Goal: Task Accomplishment & Management: Manage account settings

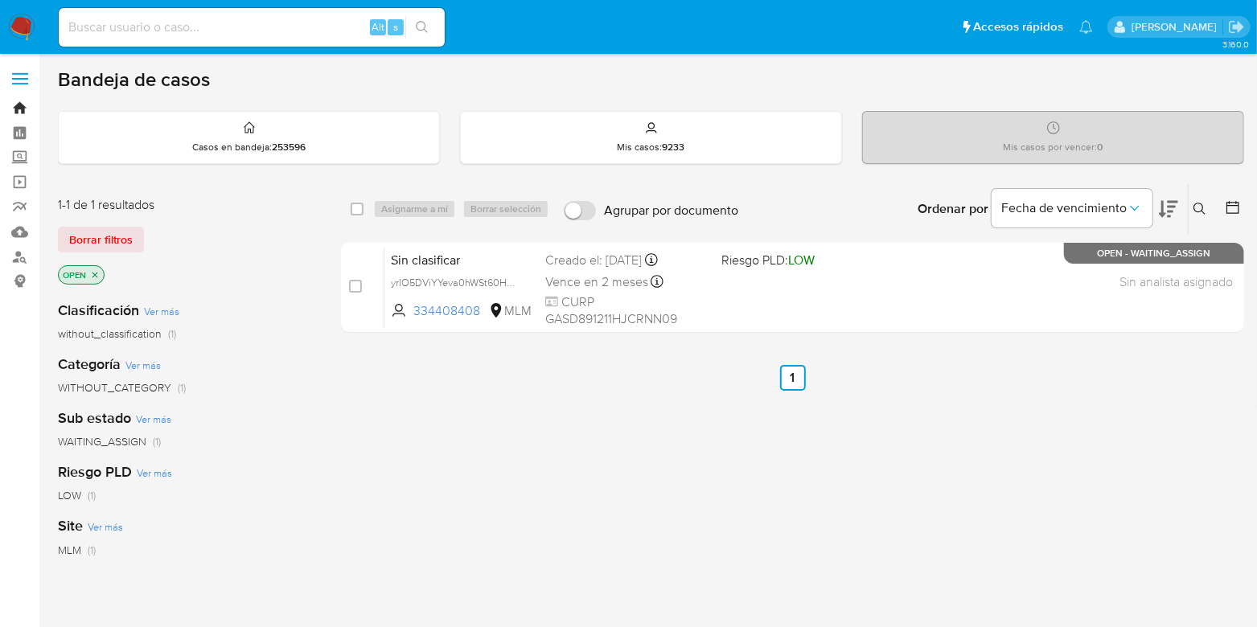
click at [19, 103] on link "Bandeja" at bounding box center [95, 108] width 191 height 25
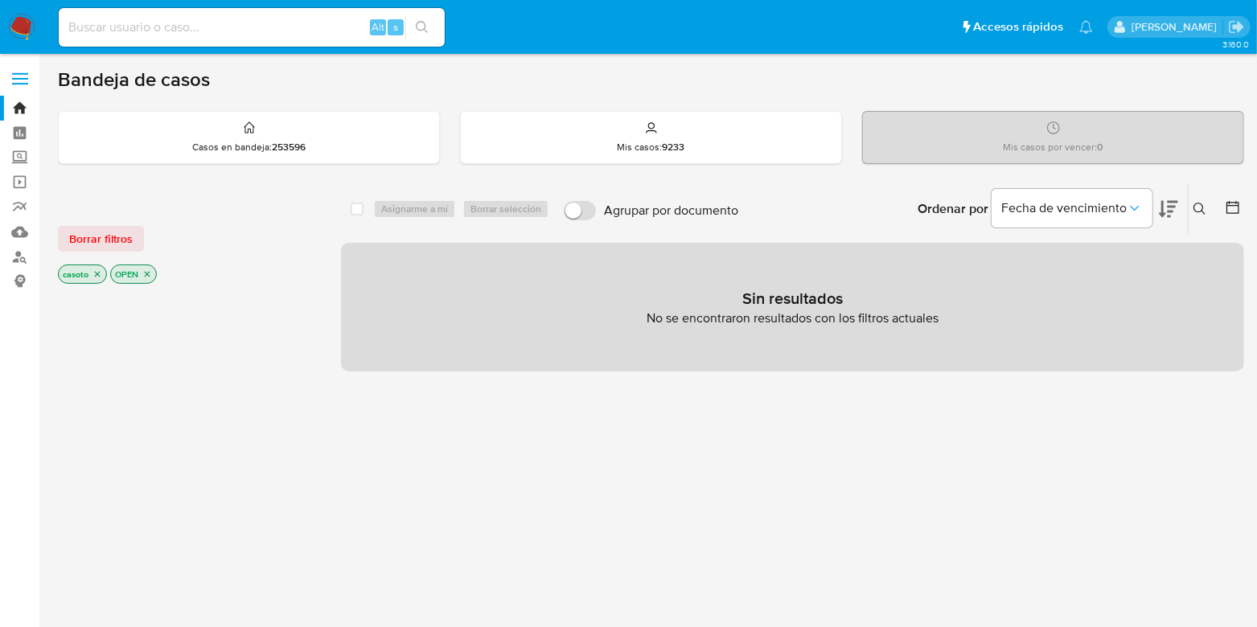
click at [95, 270] on icon "close-filter" at bounding box center [97, 274] width 10 height 10
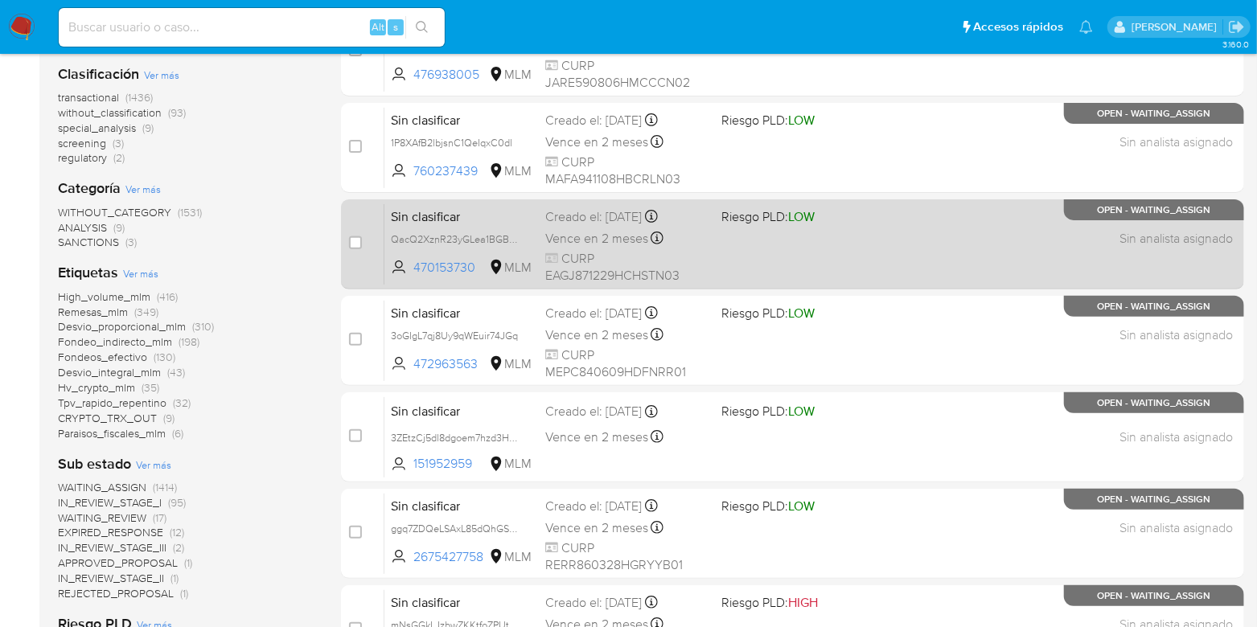
scroll to position [238, 0]
